Goal: Navigation & Orientation: Find specific page/section

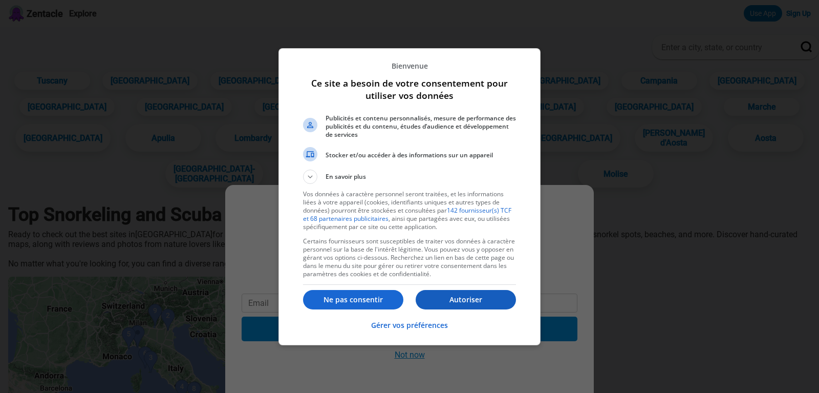
click at [464, 302] on p "Autoriser" at bounding box center [466, 299] width 100 height 10
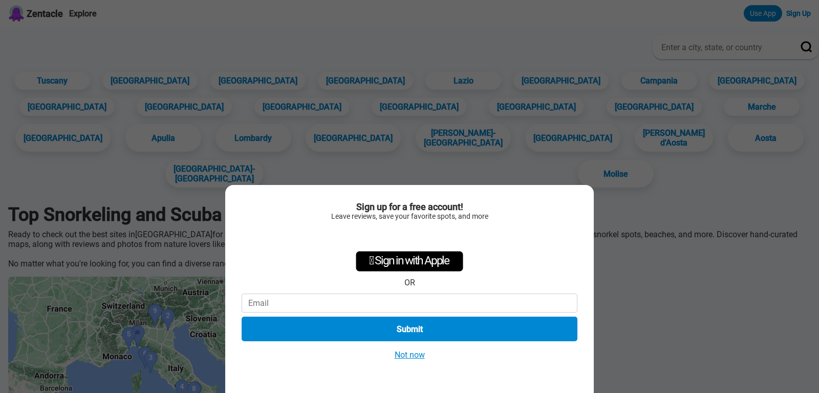
click at [120, 341] on div "Sign up for a free account! Leave reviews, save your favorite spots, and more …" at bounding box center [409, 196] width 819 height 393
click at [421, 238] on div "Se connecter avec Google. S'ouvre dans un nouvel onglet." at bounding box center [410, 236] width 118 height 23
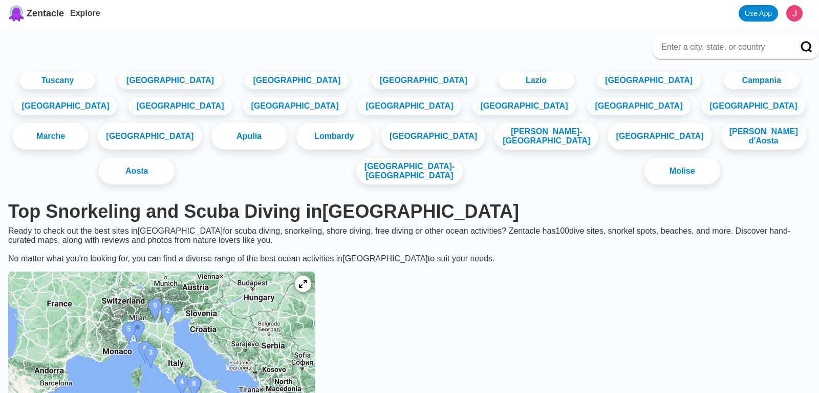
click at [188, 301] on img at bounding box center [161, 348] width 307 height 154
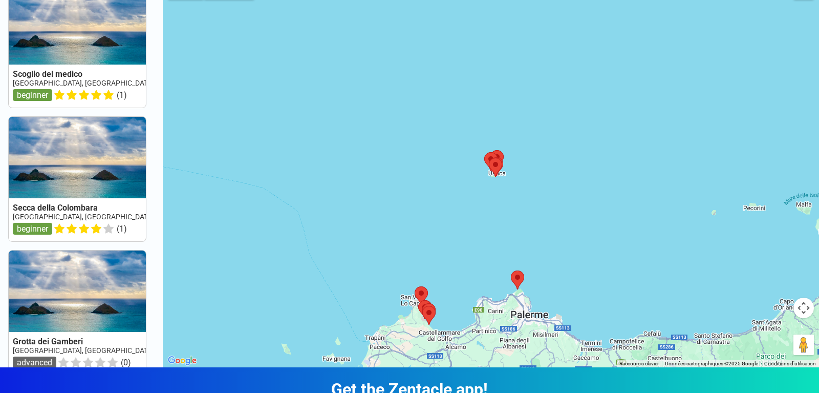
scroll to position [52, 0]
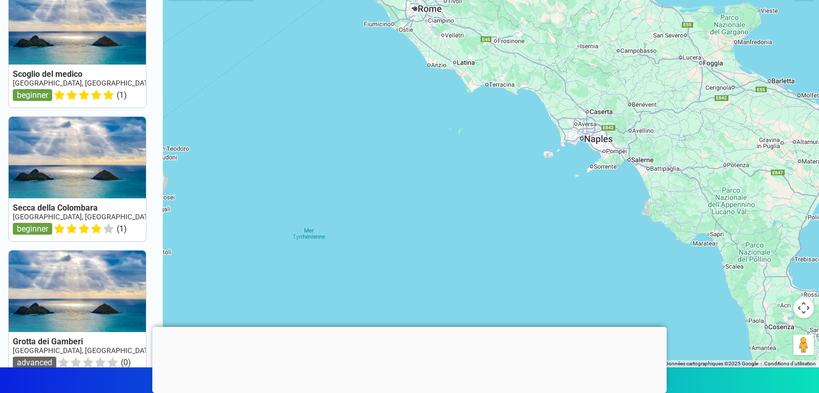
drag, startPoint x: 587, startPoint y: 135, endPoint x: 550, endPoint y: 325, distance: 193.5
click at [550, 325] on div at bounding box center [491, 170] width 657 height 393
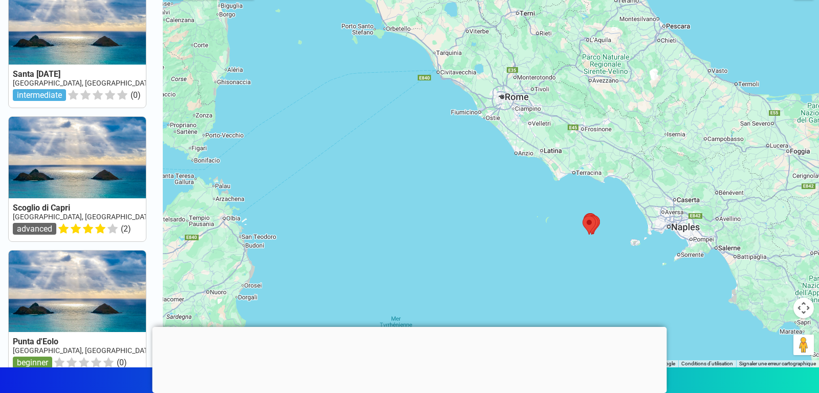
drag, startPoint x: 487, startPoint y: 189, endPoint x: 674, endPoint y: 307, distance: 221.5
click at [674, 307] on div at bounding box center [491, 170] width 657 height 393
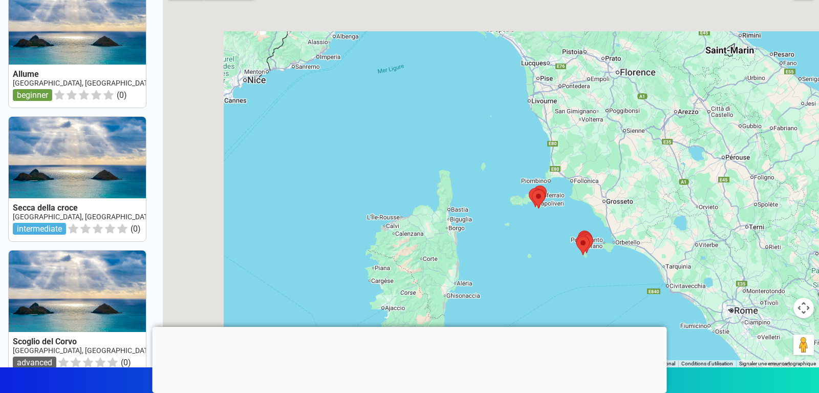
drag, startPoint x: 604, startPoint y: 252, endPoint x: 648, endPoint y: 342, distance: 100.3
click at [648, 342] on div at bounding box center [491, 170] width 657 height 393
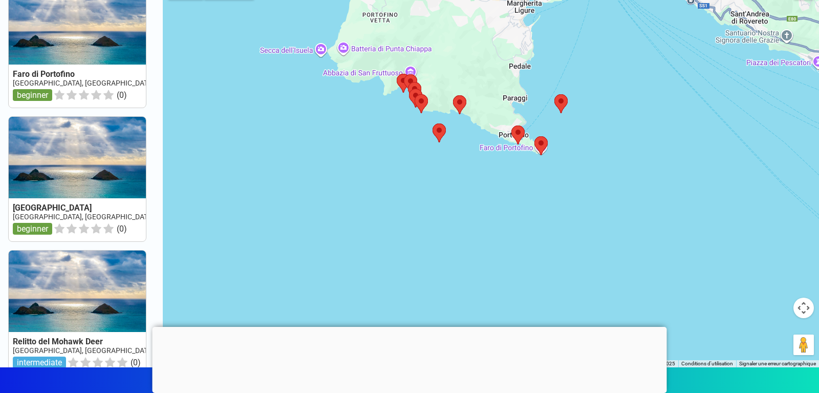
drag, startPoint x: 533, startPoint y: 121, endPoint x: 523, endPoint y: 302, distance: 181.0
click at [523, 302] on div at bounding box center [491, 170] width 657 height 393
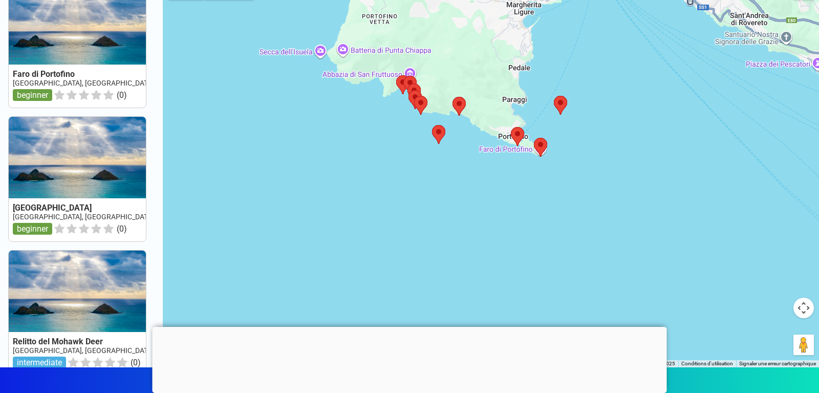
scroll to position [0, 0]
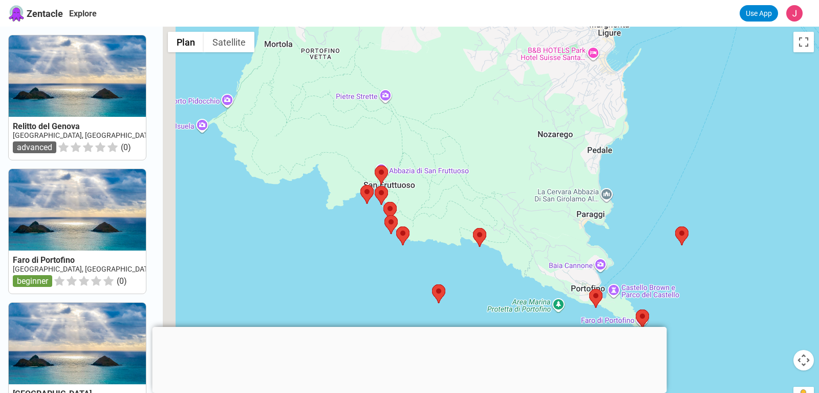
drag, startPoint x: 327, startPoint y: 124, endPoint x: 516, endPoint y: 153, distance: 190.6
click at [516, 153] on div at bounding box center [491, 223] width 657 height 393
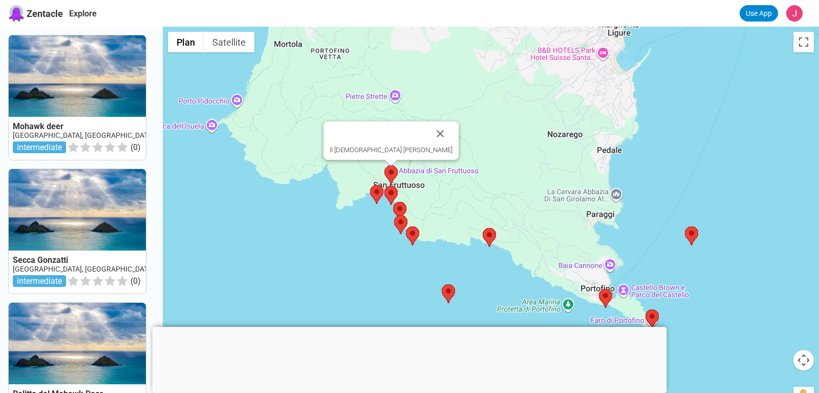
click at [385, 165] on area at bounding box center [385, 165] width 0 height 0
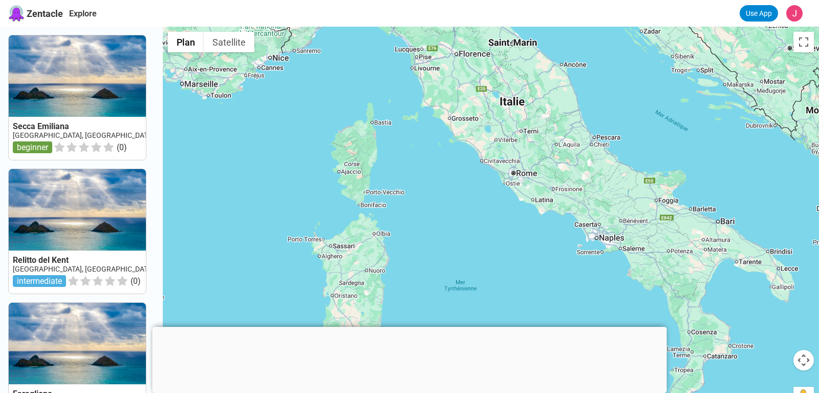
drag, startPoint x: 557, startPoint y: 127, endPoint x: 564, endPoint y: 273, distance: 146.6
click at [574, 276] on div at bounding box center [491, 223] width 657 height 393
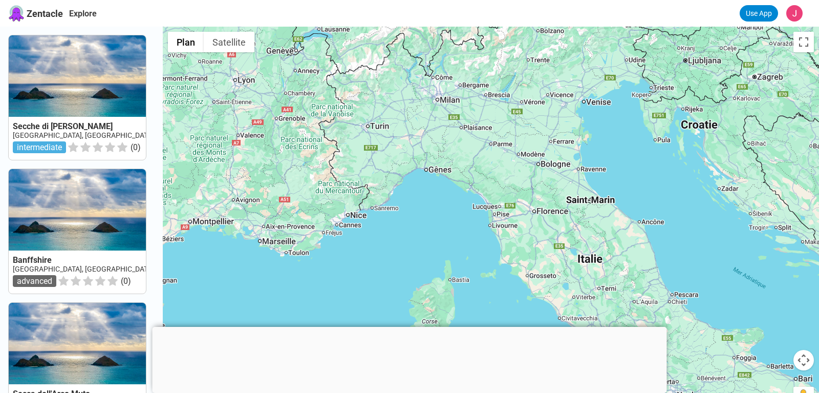
drag, startPoint x: 428, startPoint y: 129, endPoint x: 504, endPoint y: 282, distance: 170.6
click at [504, 282] on div at bounding box center [491, 223] width 657 height 393
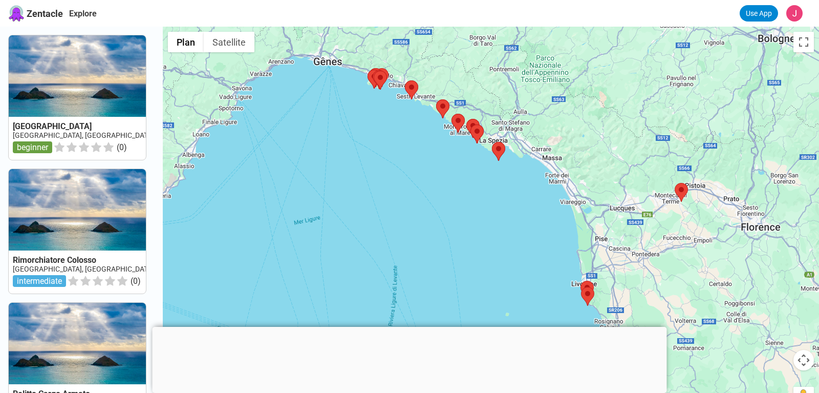
drag, startPoint x: 578, startPoint y: 204, endPoint x: 465, endPoint y: 187, distance: 113.8
click at [464, 187] on div at bounding box center [491, 223] width 657 height 393
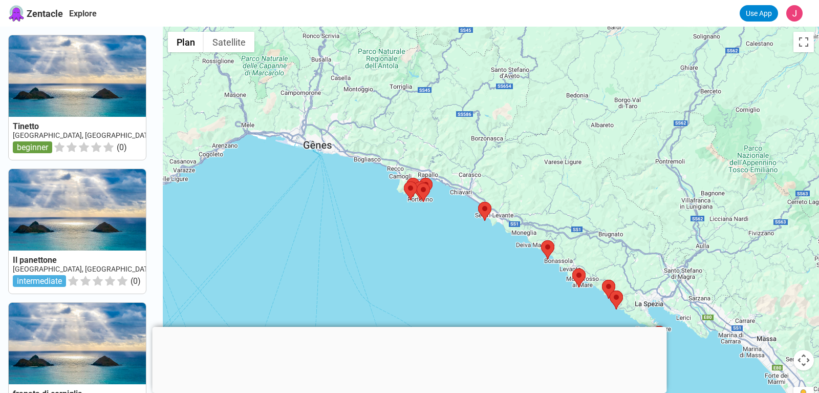
drag, startPoint x: 400, startPoint y: 155, endPoint x: 532, endPoint y: 292, distance: 189.8
click at [532, 292] on div at bounding box center [491, 223] width 657 height 393
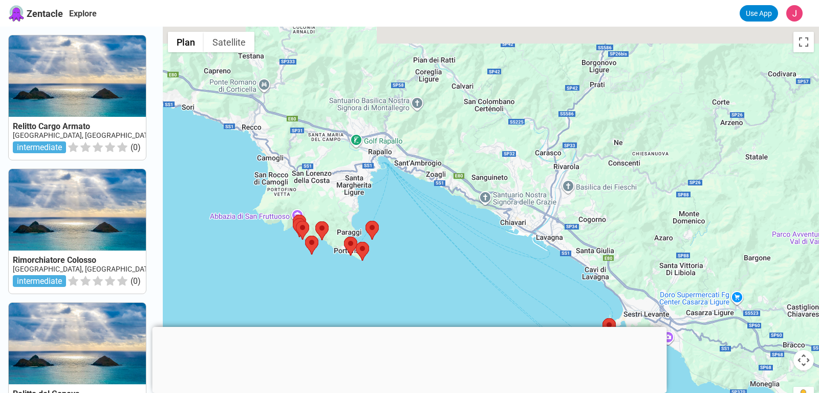
drag, startPoint x: 320, startPoint y: 152, endPoint x: 481, endPoint y: 259, distance: 194.0
click at [481, 259] on div at bounding box center [491, 223] width 657 height 393
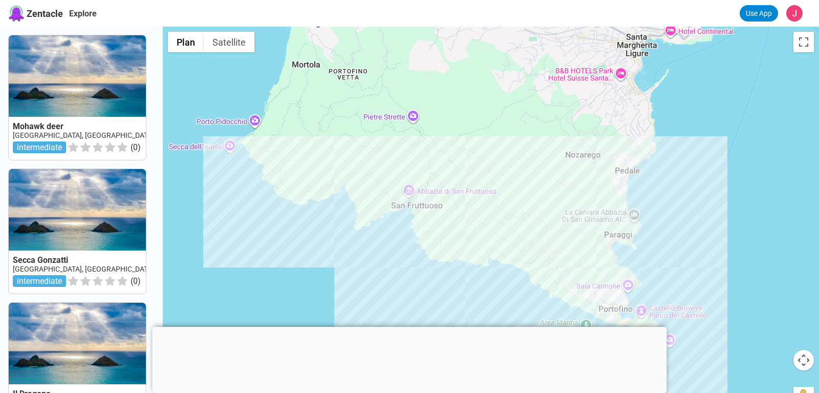
drag, startPoint x: 701, startPoint y: 207, endPoint x: 701, endPoint y: 217, distance: 9.7
click at [701, 217] on div at bounding box center [491, 223] width 657 height 393
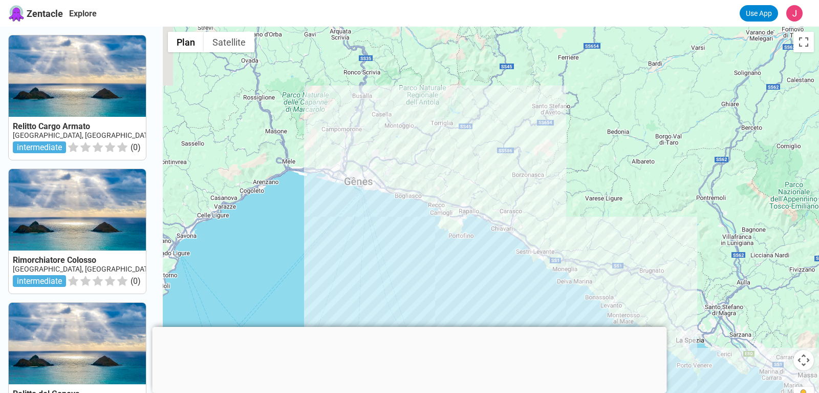
drag, startPoint x: 326, startPoint y: 200, endPoint x: 364, endPoint y: 238, distance: 54.0
click at [364, 238] on div at bounding box center [491, 223] width 657 height 393
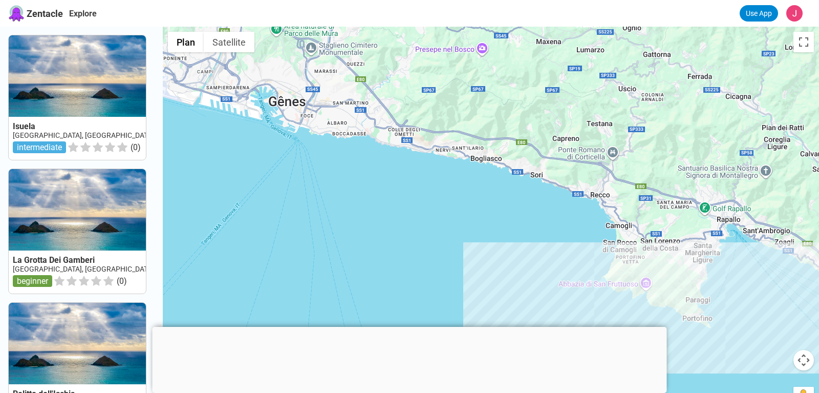
drag, startPoint x: 455, startPoint y: 201, endPoint x: 429, endPoint y: 157, distance: 51.4
click at [438, 171] on div at bounding box center [491, 223] width 657 height 393
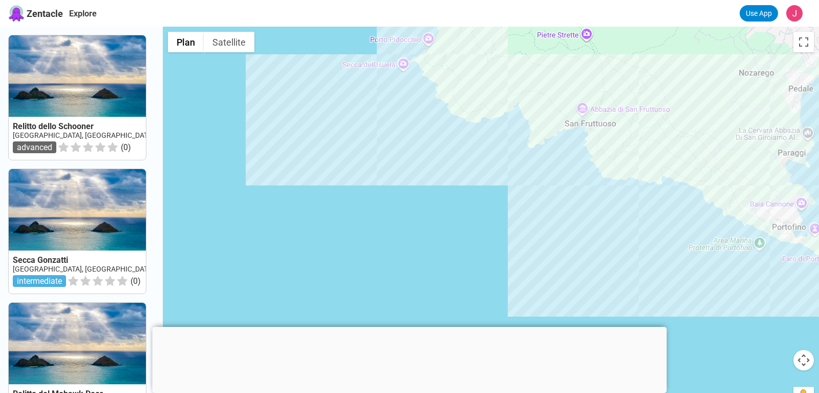
drag, startPoint x: 545, startPoint y: 209, endPoint x: 544, endPoint y: 283, distance: 74.3
click at [544, 283] on div at bounding box center [491, 223] width 657 height 393
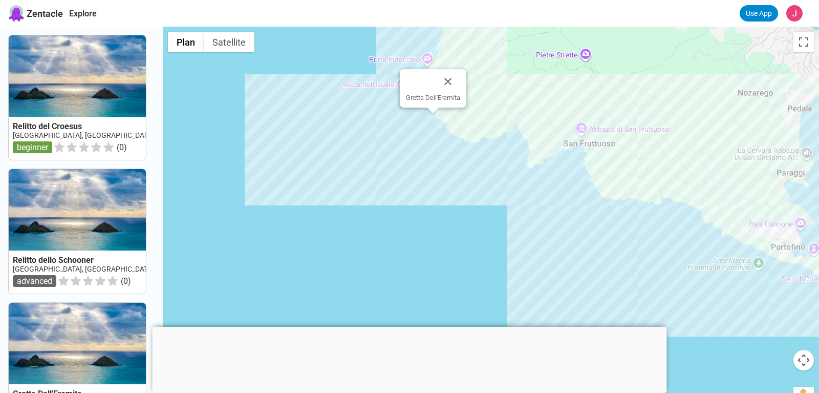
click at [436, 123] on div "Grotta Dell'Eremita" at bounding box center [491, 223] width 657 height 393
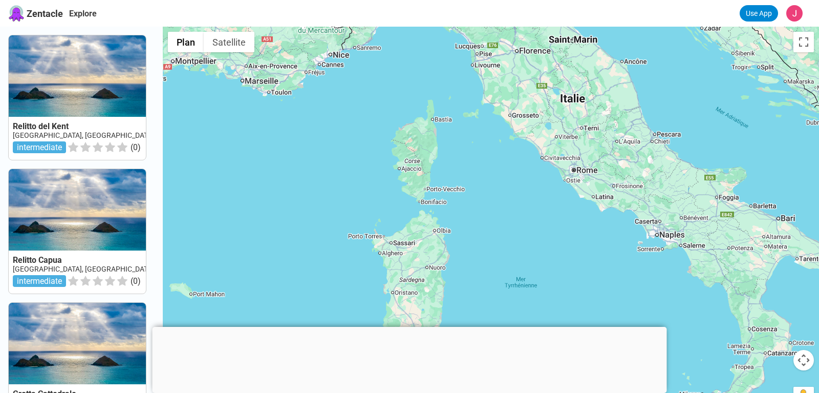
drag, startPoint x: 534, startPoint y: 84, endPoint x: 642, endPoint y: 295, distance: 237.0
click at [659, 300] on div at bounding box center [491, 223] width 657 height 393
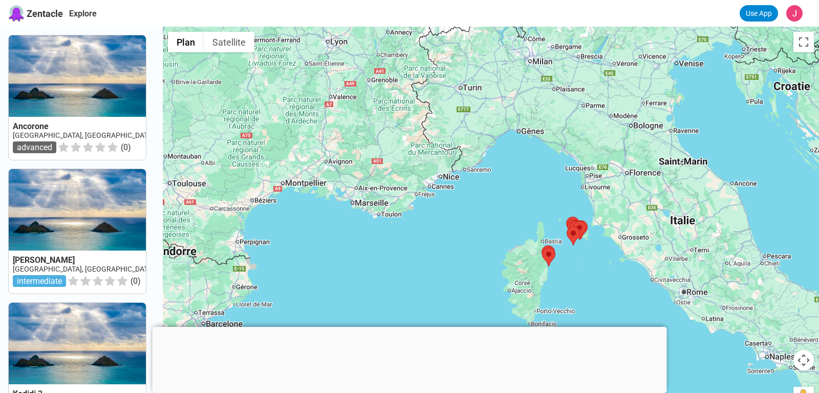
drag, startPoint x: 560, startPoint y: 250, endPoint x: 638, endPoint y: 288, distance: 86.3
click at [638, 288] on div at bounding box center [491, 223] width 657 height 393
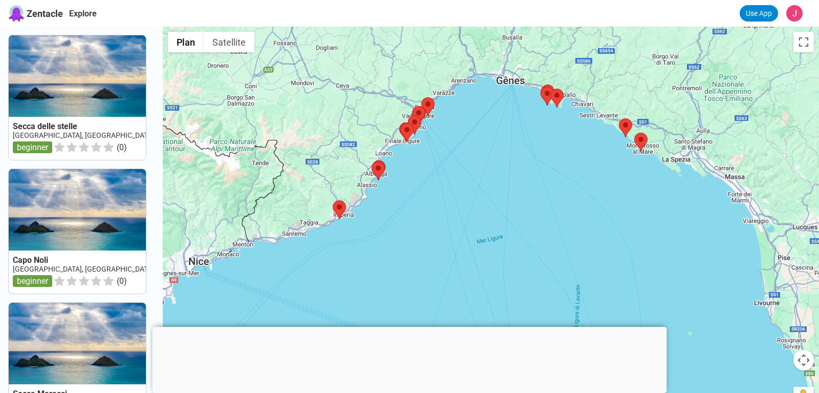
drag, startPoint x: 453, startPoint y: 182, endPoint x: 568, endPoint y: 154, distance: 118.6
click at [519, 162] on div at bounding box center [491, 223] width 657 height 393
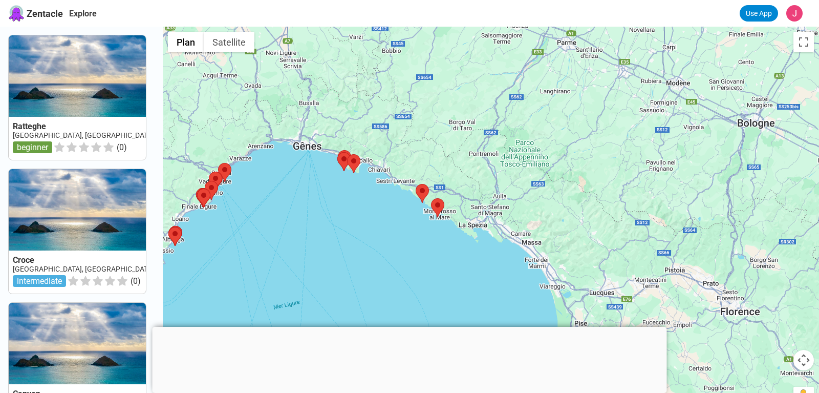
drag, startPoint x: 641, startPoint y: 132, endPoint x: 323, endPoint y: 239, distance: 336.2
click at [323, 239] on div at bounding box center [491, 223] width 657 height 393
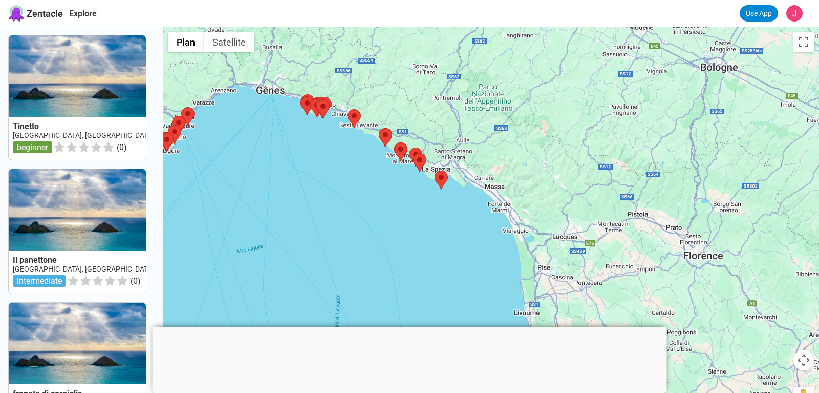
drag, startPoint x: 471, startPoint y: 255, endPoint x: 380, endPoint y: 134, distance: 151.5
click at [381, 134] on div at bounding box center [491, 223] width 657 height 393
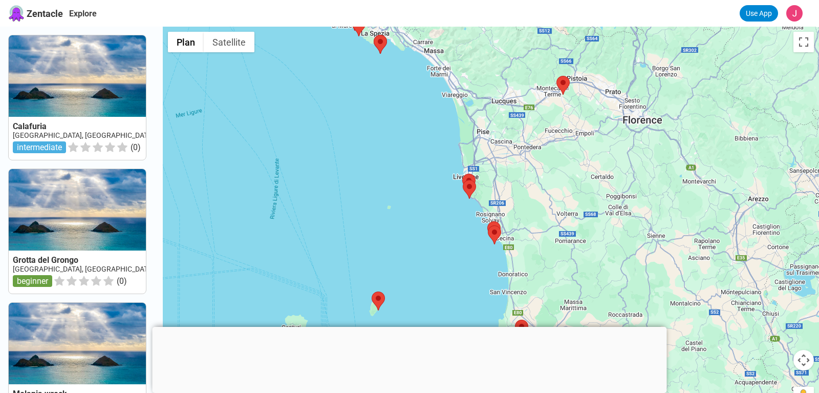
drag, startPoint x: 419, startPoint y: 273, endPoint x: 464, endPoint y: 106, distance: 172.8
click at [451, 136] on div at bounding box center [491, 223] width 657 height 393
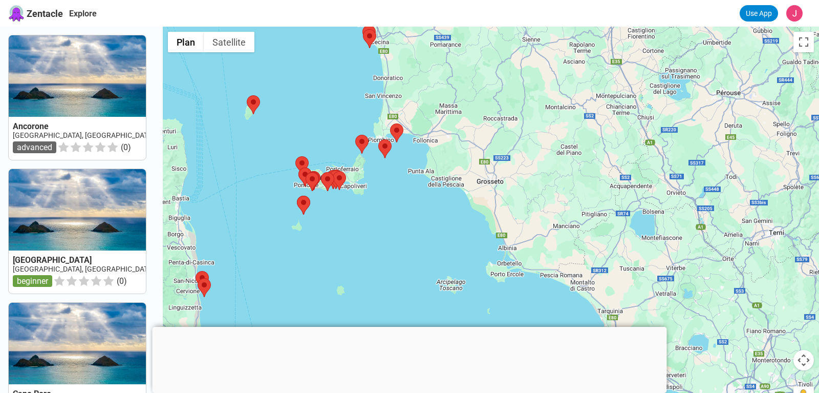
drag, startPoint x: 473, startPoint y: 109, endPoint x: 300, endPoint y: 140, distance: 175.3
click at [300, 140] on div at bounding box center [491, 223] width 657 height 393
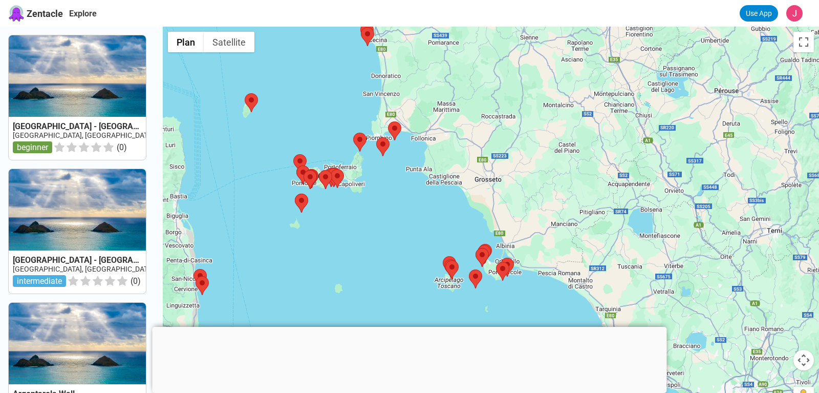
drag, startPoint x: 504, startPoint y: 151, endPoint x: 510, endPoint y: 164, distance: 14.0
click at [510, 164] on div at bounding box center [491, 223] width 657 height 393
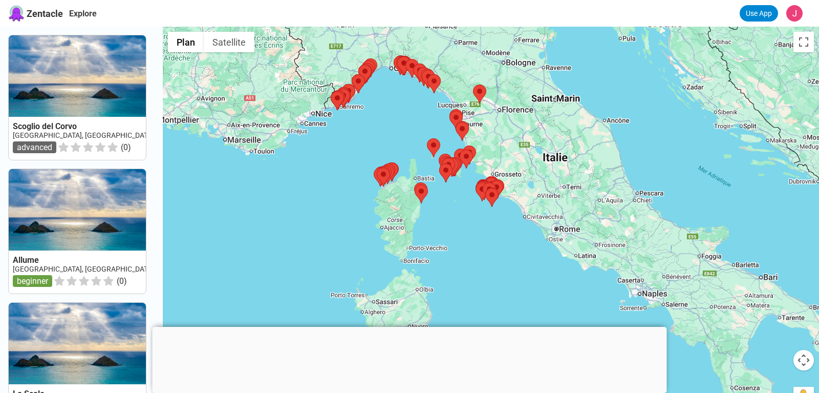
drag, startPoint x: 590, startPoint y: 241, endPoint x: 581, endPoint y: 225, distance: 18.8
click at [581, 225] on div at bounding box center [491, 223] width 657 height 393
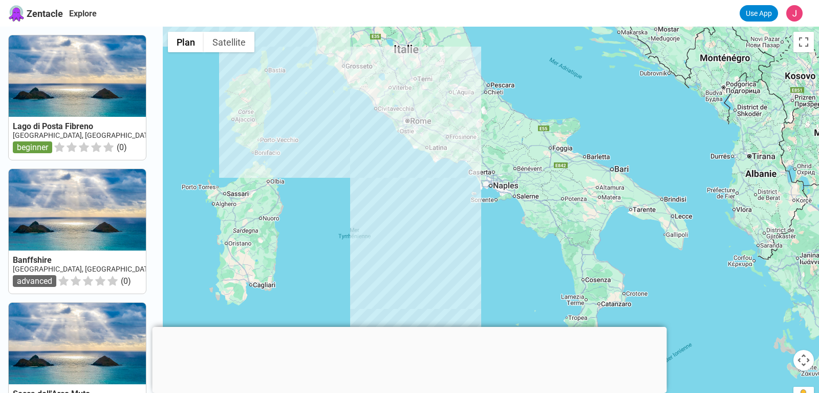
drag, startPoint x: 591, startPoint y: 249, endPoint x: 534, endPoint y: 164, distance: 102.3
click at [534, 164] on div at bounding box center [491, 223] width 657 height 393
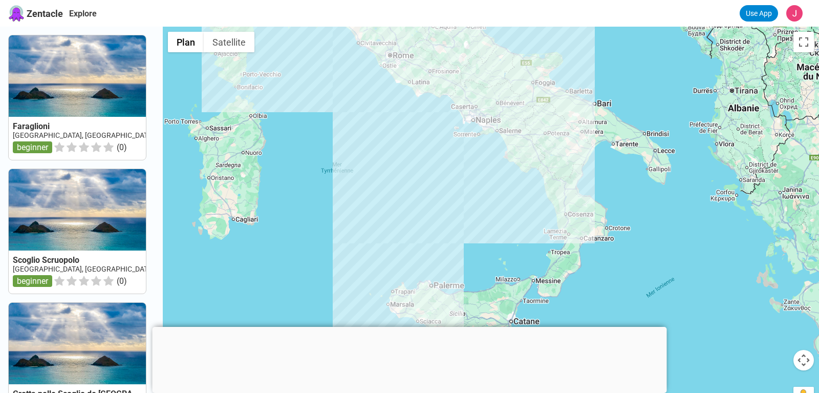
drag, startPoint x: 534, startPoint y: 241, endPoint x: 515, endPoint y: 171, distance: 73.2
click at [515, 171] on div at bounding box center [491, 223] width 657 height 393
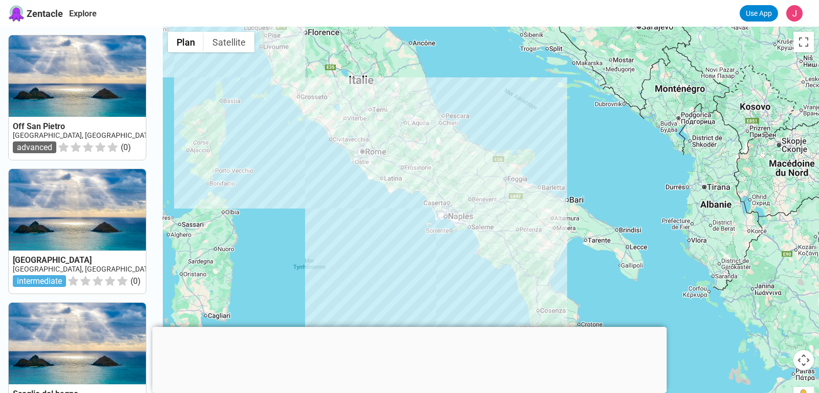
drag, startPoint x: 614, startPoint y: 179, endPoint x: 599, endPoint y: 256, distance: 77.6
click at [599, 256] on div at bounding box center [491, 223] width 657 height 393
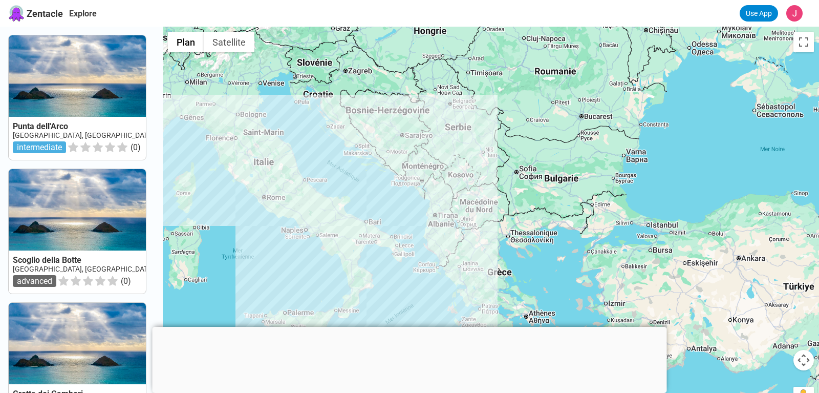
drag, startPoint x: 579, startPoint y: 145, endPoint x: 366, endPoint y: 163, distance: 213.2
click at [366, 163] on div at bounding box center [491, 223] width 657 height 393
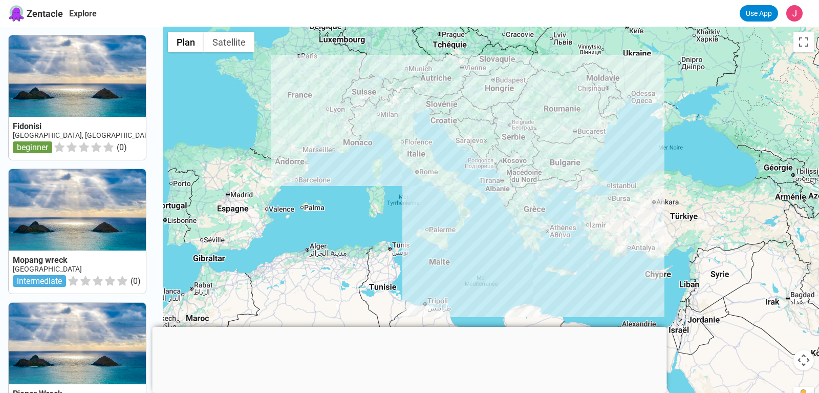
drag, startPoint x: 422, startPoint y: 258, endPoint x: 587, endPoint y: 134, distance: 206.4
click at [563, 145] on div at bounding box center [491, 223] width 657 height 393
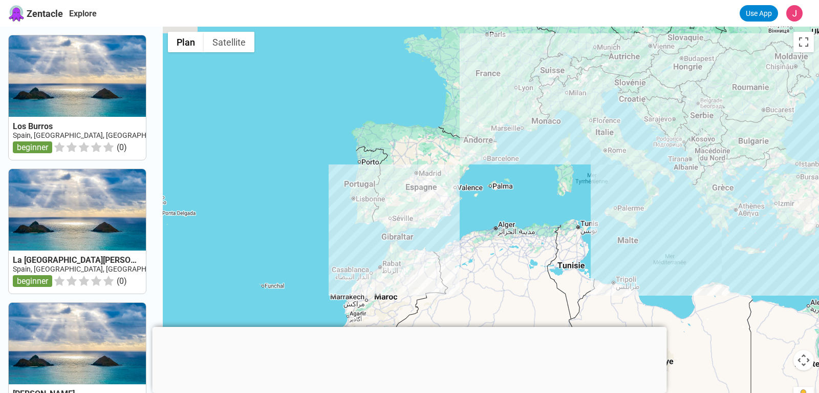
drag, startPoint x: 528, startPoint y: 180, endPoint x: 499, endPoint y: 274, distance: 98.6
click at [500, 274] on div at bounding box center [491, 223] width 657 height 393
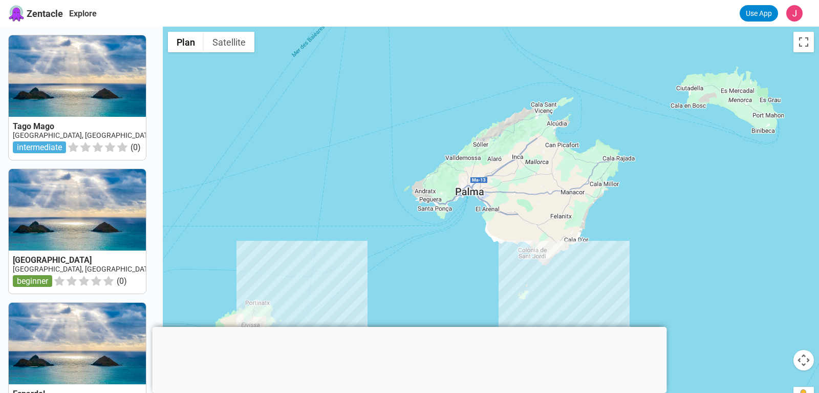
drag, startPoint x: 614, startPoint y: 135, endPoint x: 560, endPoint y: 274, distance: 148.8
click at [478, 286] on div at bounding box center [491, 223] width 657 height 393
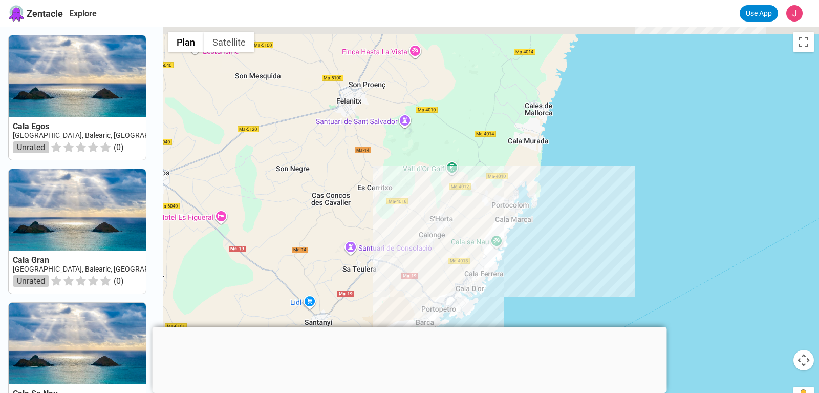
drag, startPoint x: 597, startPoint y: 194, endPoint x: 489, endPoint y: 363, distance: 200.6
click at [489, 363] on div at bounding box center [491, 223] width 657 height 393
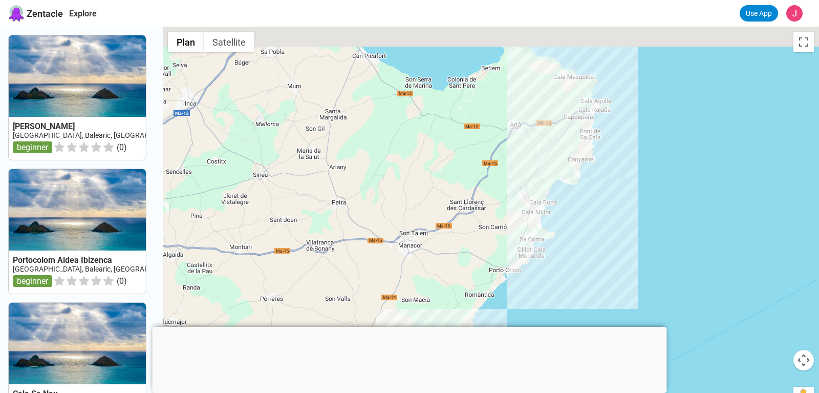
drag, startPoint x: 660, startPoint y: 169, endPoint x: 627, endPoint y: 330, distance: 164.0
click at [627, 330] on div at bounding box center [491, 223] width 657 height 393
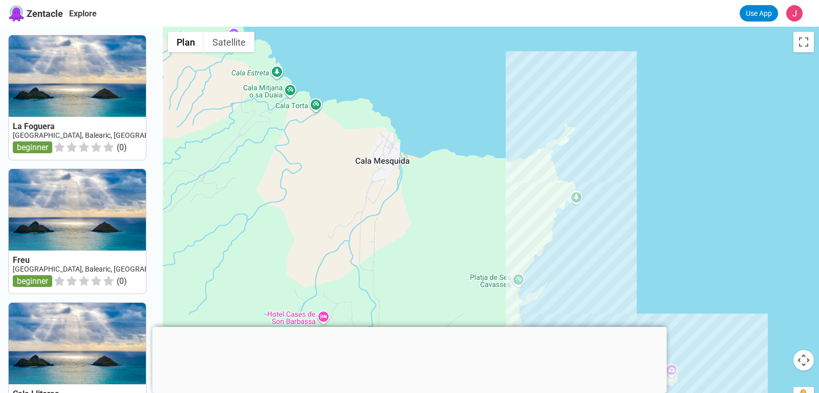
drag, startPoint x: 585, startPoint y: 221, endPoint x: 587, endPoint y: 211, distance: 9.9
click at [587, 215] on div at bounding box center [491, 223] width 657 height 393
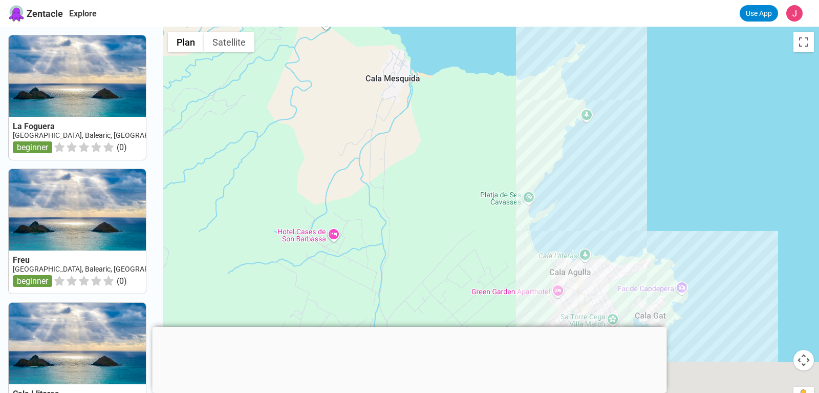
drag, startPoint x: 588, startPoint y: 252, endPoint x: 599, endPoint y: 132, distance: 120.8
click at [599, 132] on div at bounding box center [491, 223] width 657 height 393
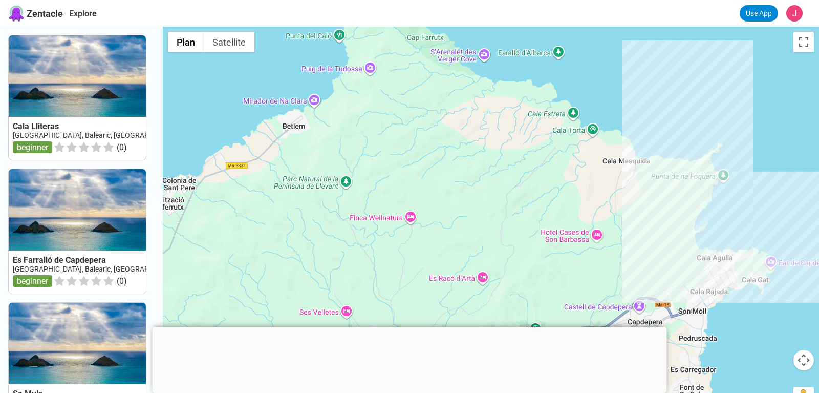
drag, startPoint x: 403, startPoint y: 140, endPoint x: 562, endPoint y: 233, distance: 184.1
click at [562, 233] on div at bounding box center [491, 223] width 657 height 393
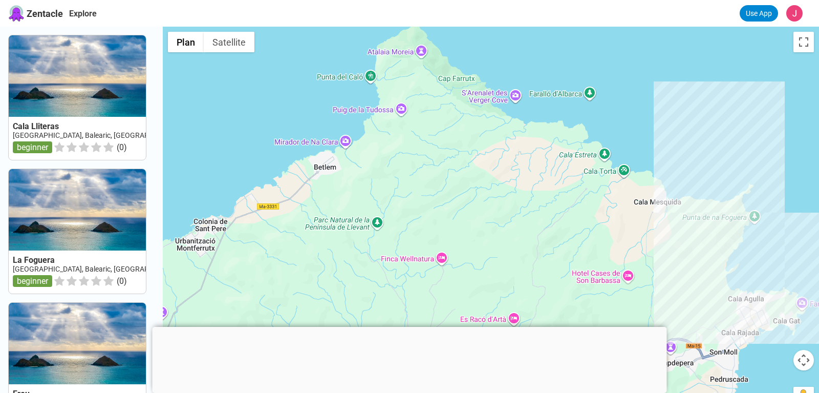
drag, startPoint x: 512, startPoint y: 174, endPoint x: 580, endPoint y: 240, distance: 95.6
click at [580, 240] on div at bounding box center [491, 223] width 657 height 393
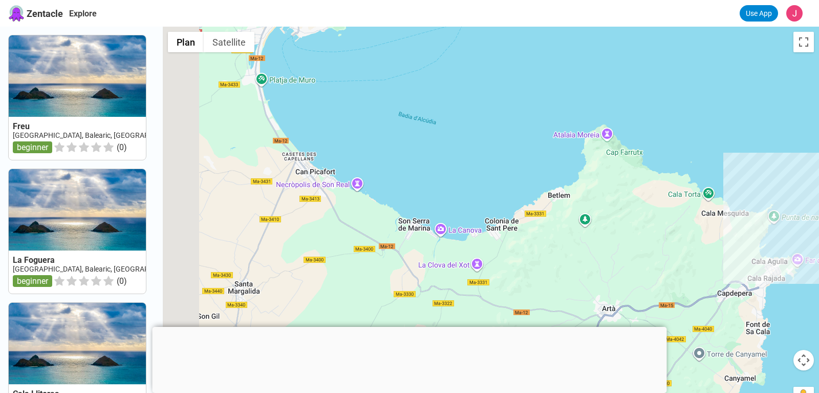
drag, startPoint x: 451, startPoint y: 256, endPoint x: 723, endPoint y: 212, distance: 275.4
click at [722, 211] on div at bounding box center [491, 223] width 657 height 393
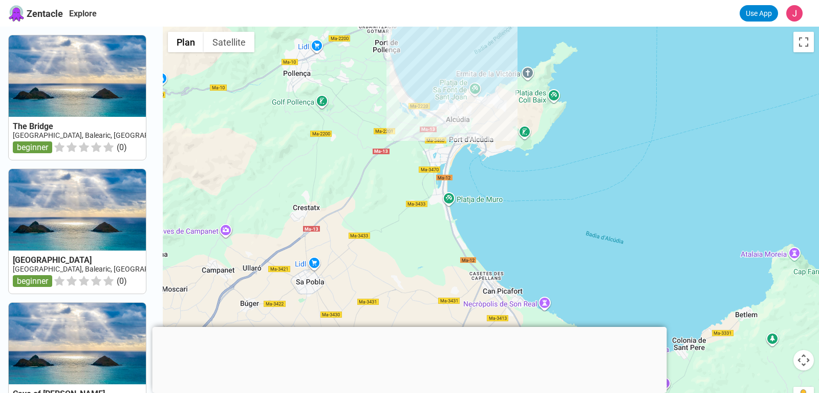
drag, startPoint x: 591, startPoint y: 274, endPoint x: 606, endPoint y: 321, distance: 49.4
click at [606, 321] on div at bounding box center [491, 223] width 657 height 393
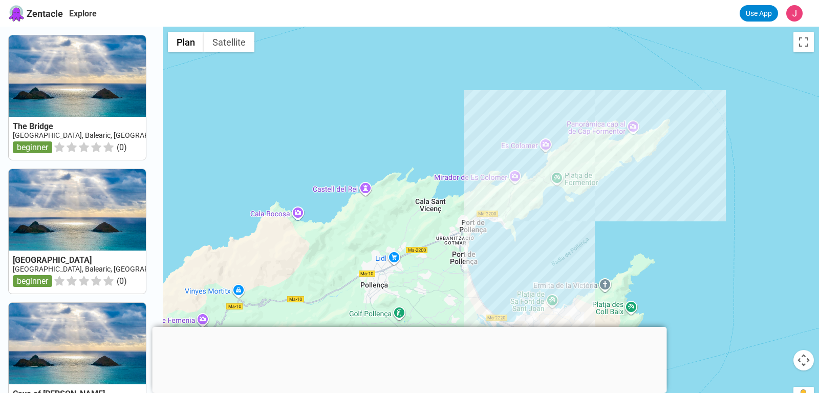
drag, startPoint x: 511, startPoint y: 84, endPoint x: 540, endPoint y: 310, distance: 228.2
click at [540, 310] on div at bounding box center [491, 223] width 657 height 393
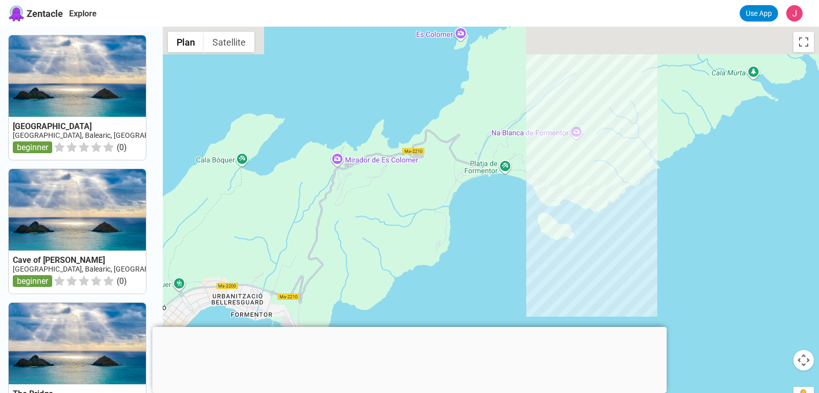
drag, startPoint x: 661, startPoint y: 118, endPoint x: 609, endPoint y: 192, distance: 89.7
click at [609, 192] on div at bounding box center [491, 223] width 657 height 393
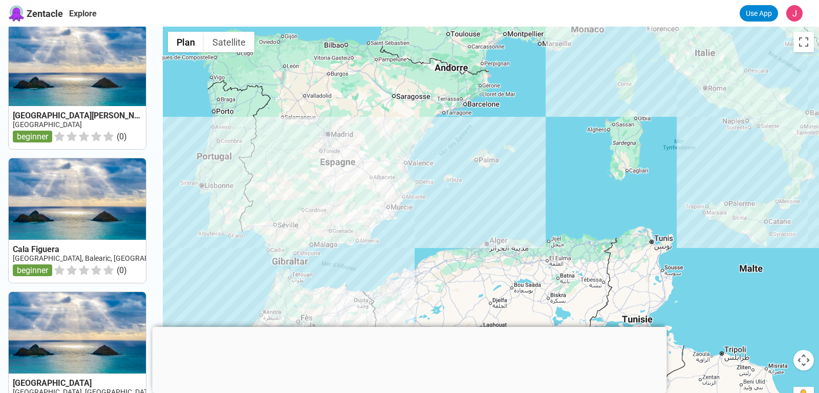
scroll to position [581, 0]
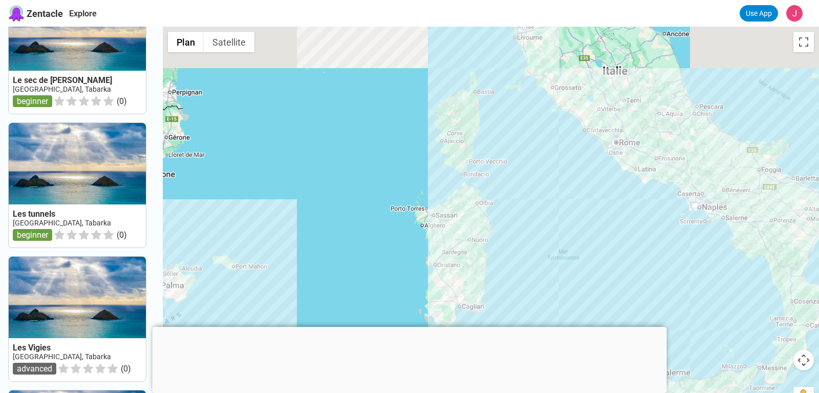
drag, startPoint x: 601, startPoint y: 224, endPoint x: 575, endPoint y: 324, distance: 103.7
click at [586, 332] on div at bounding box center [491, 223] width 657 height 393
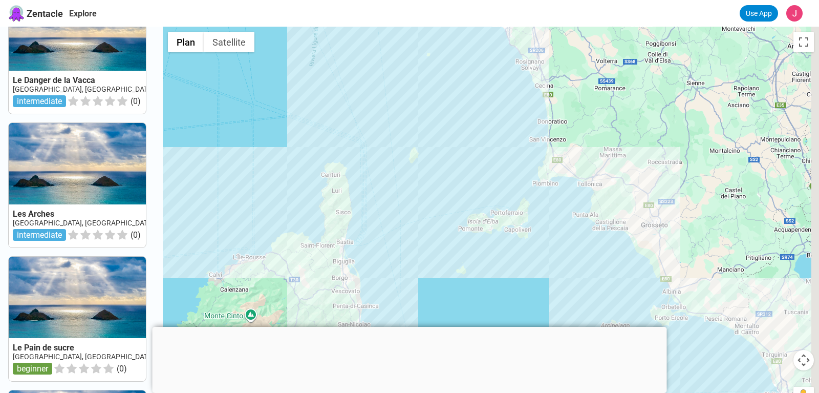
drag, startPoint x: 543, startPoint y: 237, endPoint x: 433, endPoint y: 360, distance: 165.0
click at [433, 360] on div at bounding box center [491, 223] width 657 height 393
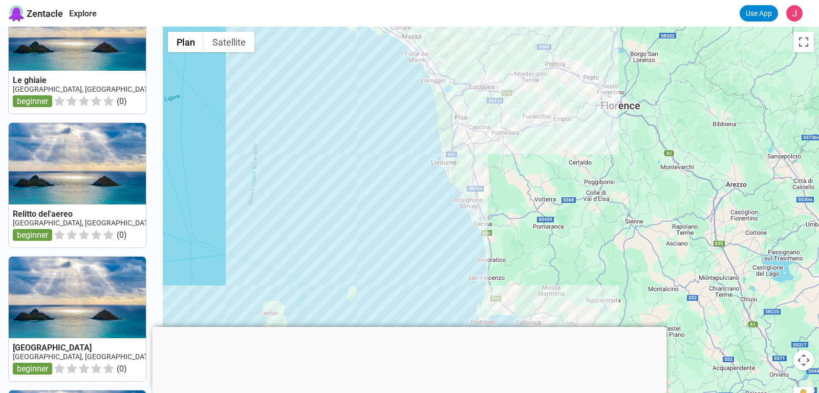
drag, startPoint x: 460, startPoint y: 137, endPoint x: 461, endPoint y: 242, distance: 105.0
click at [461, 242] on div at bounding box center [491, 223] width 657 height 393
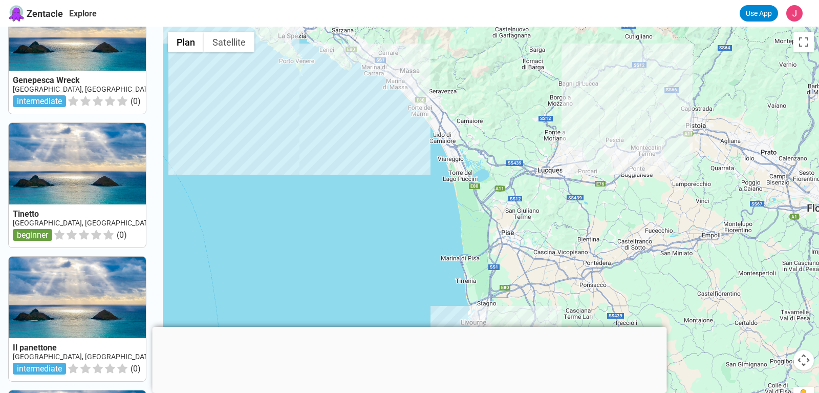
scroll to position [308, 0]
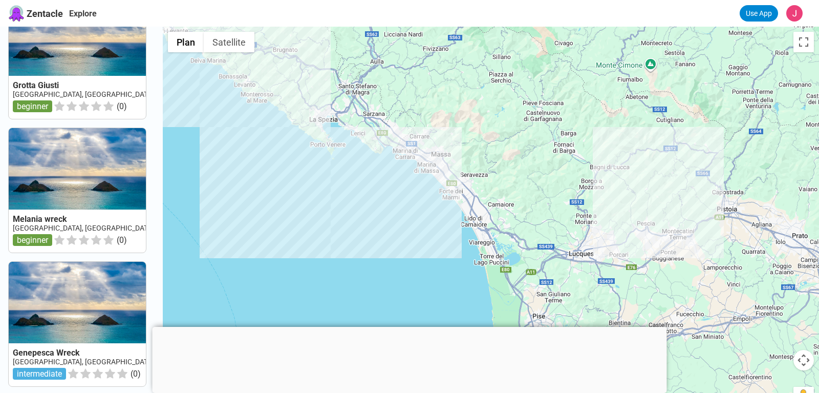
drag, startPoint x: 440, startPoint y: 182, endPoint x: 478, endPoint y: 281, distance: 106.1
click at [478, 281] on div at bounding box center [491, 223] width 657 height 393
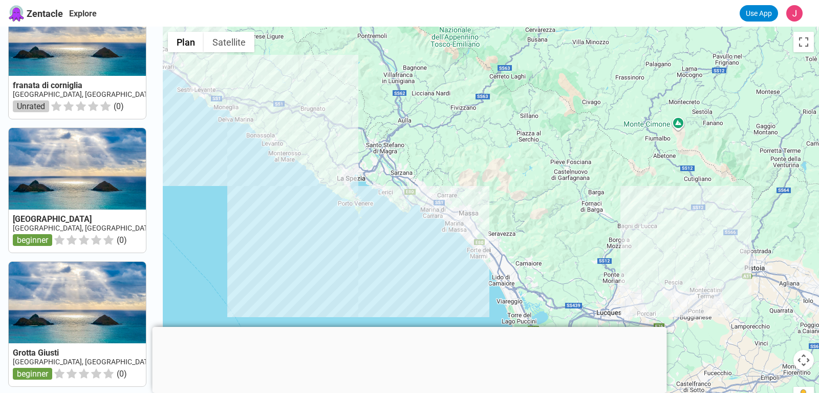
scroll to position [0, 0]
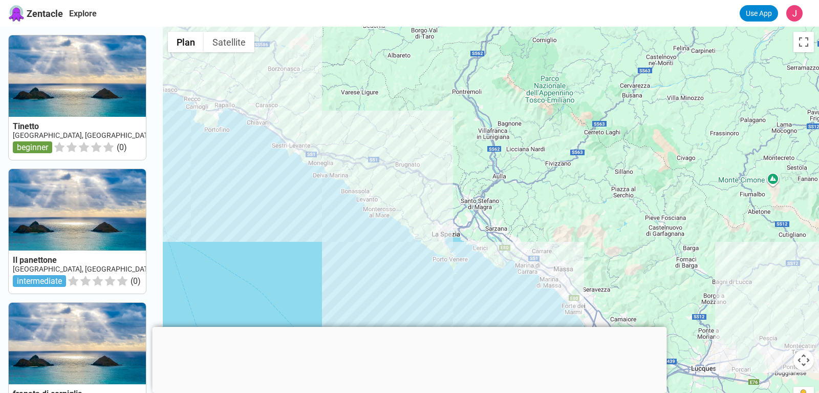
drag, startPoint x: 279, startPoint y: 194, endPoint x: 373, endPoint y: 249, distance: 110.0
click at [373, 249] on div at bounding box center [491, 223] width 657 height 393
